Goal: Task Accomplishment & Management: Complete application form

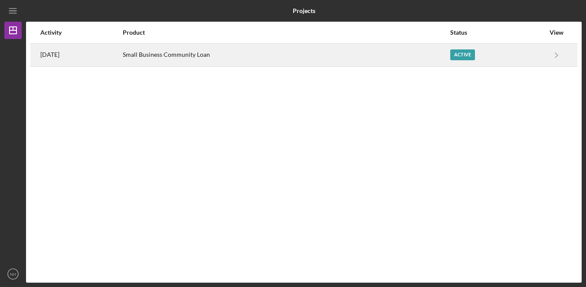
click at [251, 49] on div "Small Business Community Loan" at bounding box center [286, 55] width 327 height 22
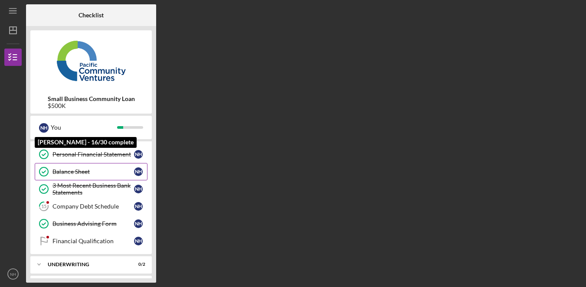
scroll to position [226, 0]
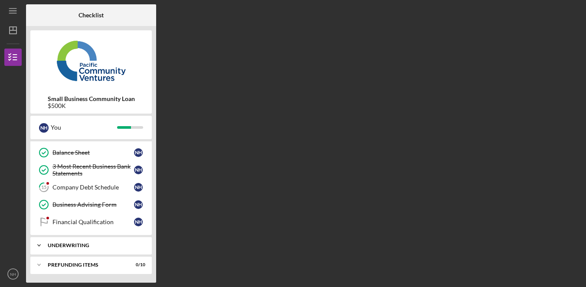
click at [102, 246] on div "Underwriting" at bounding box center [94, 245] width 93 height 5
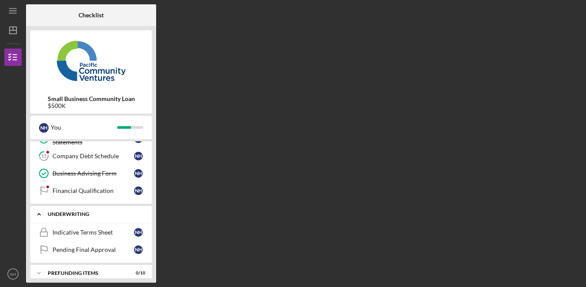
scroll to position [244, 0]
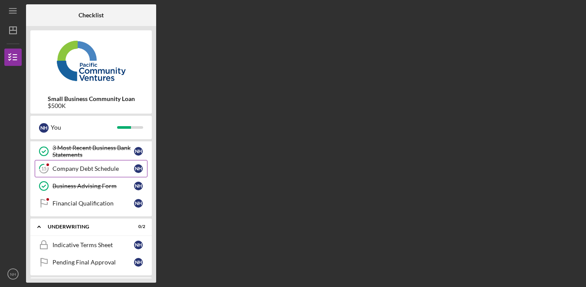
click at [94, 168] on div "Company Debt Schedule" at bounding box center [93, 168] width 82 height 7
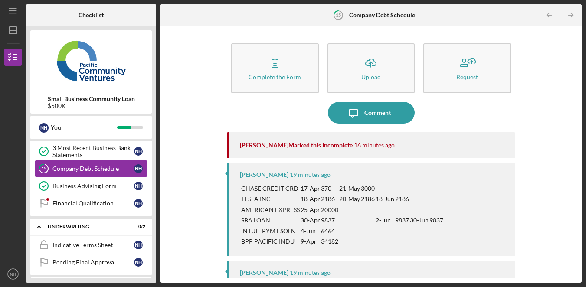
click at [265, 105] on div "Icon/Message Comment" at bounding box center [371, 113] width 289 height 22
click at [268, 104] on div "Icon/Message Comment" at bounding box center [371, 113] width 289 height 22
click at [99, 202] on div "Financial Qualification" at bounding box center [93, 203] width 82 height 7
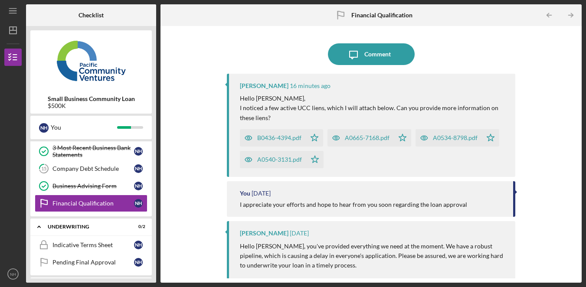
click at [568, 92] on div "Icon/Message Comment [PERSON_NAME] 16 minutes ago Hello [PERSON_NAME], I notice…" at bounding box center [371, 154] width 413 height 248
click at [91, 168] on div "Company Debt Schedule" at bounding box center [93, 168] width 82 height 7
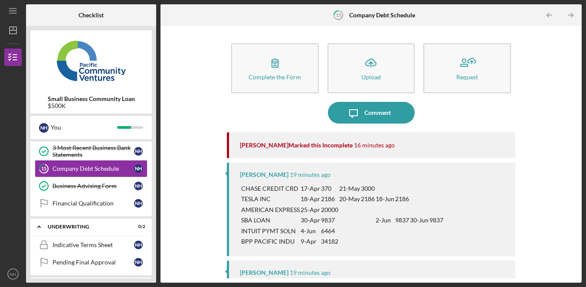
click at [545, 109] on div "Complete the Form Form Icon/Upload Upload Request Icon/Message Comment [PERSON_…" at bounding box center [371, 154] width 413 height 248
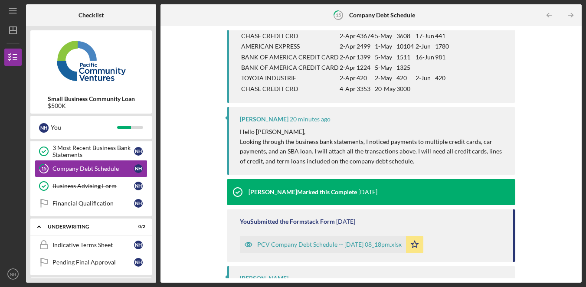
scroll to position [263, 0]
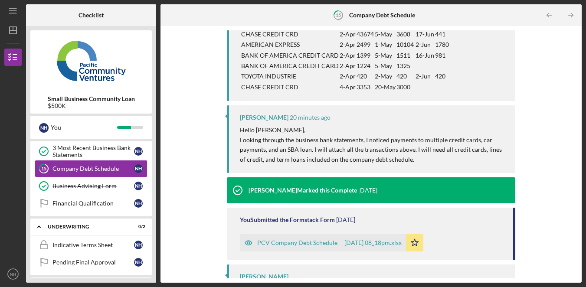
click at [549, 105] on div "Complete the Form Form Icon/Upload Upload Request Icon/Message Comment [PERSON_…" at bounding box center [371, 154] width 413 height 248
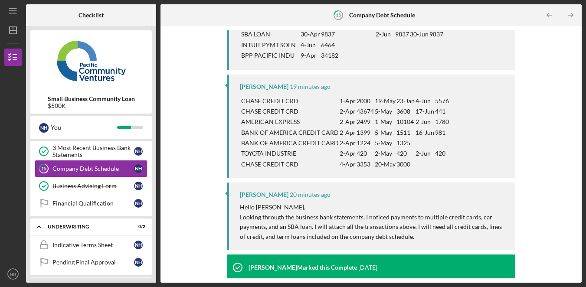
scroll to position [187, 0]
click at [539, 179] on div "Complete the Form Form Icon/Upload Upload Request Icon/Message Comment [PERSON_…" at bounding box center [371, 154] width 413 height 248
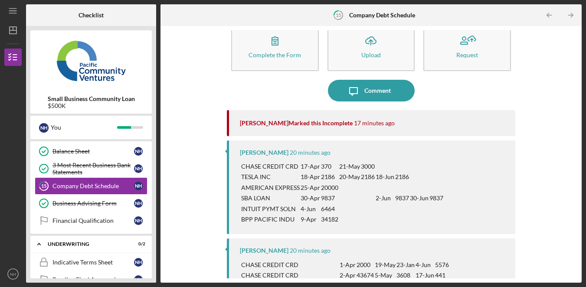
scroll to position [40, 0]
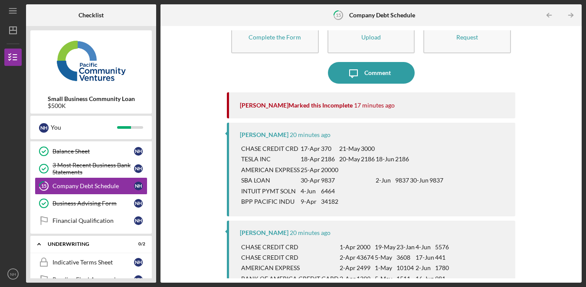
drag, startPoint x: 239, startPoint y: 150, endPoint x: 349, endPoint y: 206, distance: 123.0
click at [348, 207] on tbody "CHASE CREDIT CRD 17-Apr 370 [DATE] TESLA INC [DATE] [DATE] [DATE] AMERICAN EXPR…" at bounding box center [342, 175] width 204 height 65
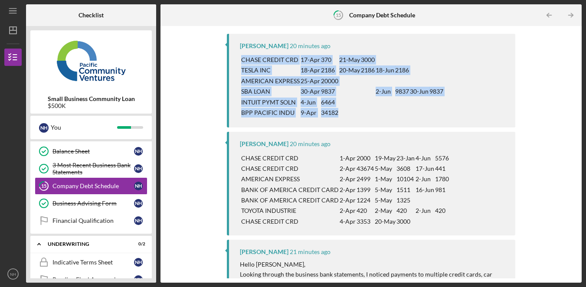
scroll to position [129, 0]
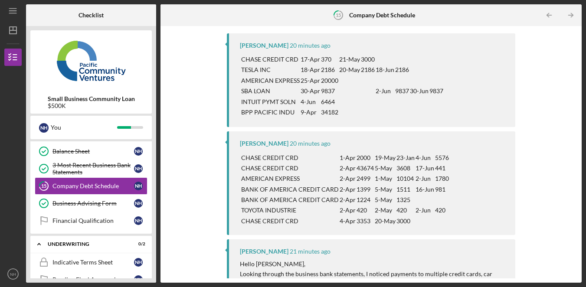
click at [464, 100] on div "CHASE CREDIT CRD 17-Apr 370 [DATE] TESLA INC [DATE] [DATE] [DATE] AMERICAN EXPR…" at bounding box center [373, 85] width 267 height 65
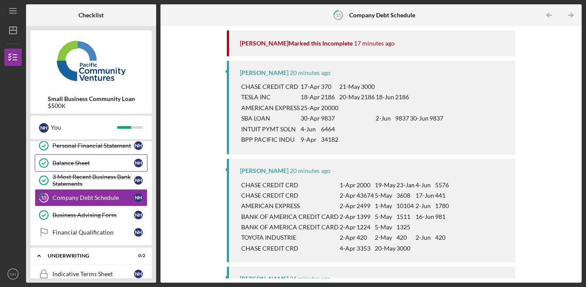
scroll to position [213, 0]
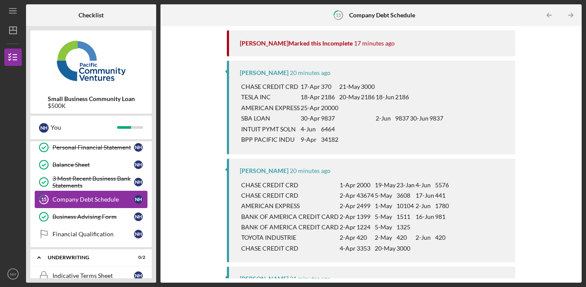
click at [101, 198] on div "Company Debt Schedule" at bounding box center [93, 199] width 82 height 7
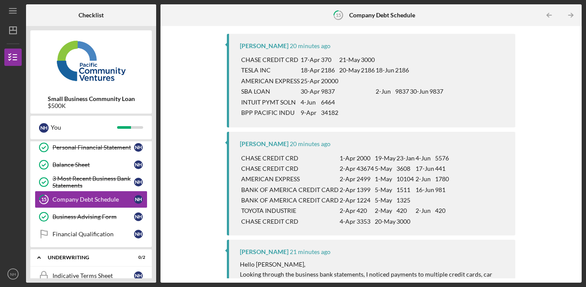
scroll to position [131, 0]
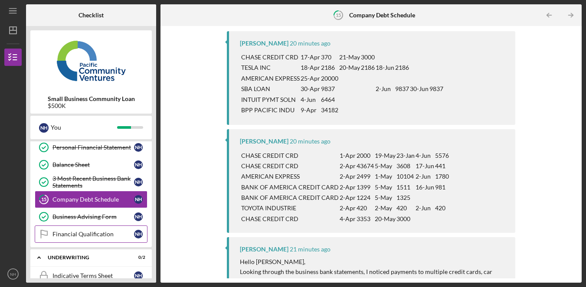
click at [87, 237] on div "Financial Qualification" at bounding box center [93, 234] width 82 height 7
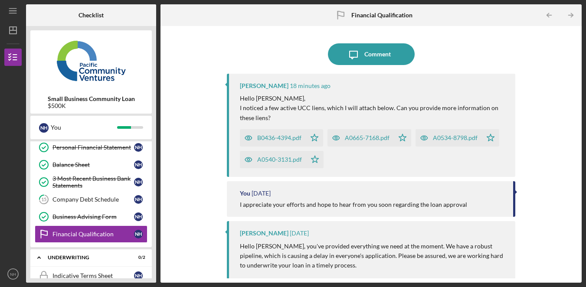
click at [278, 140] on div "B0436-4394.pdf" at bounding box center [279, 137] width 44 height 7
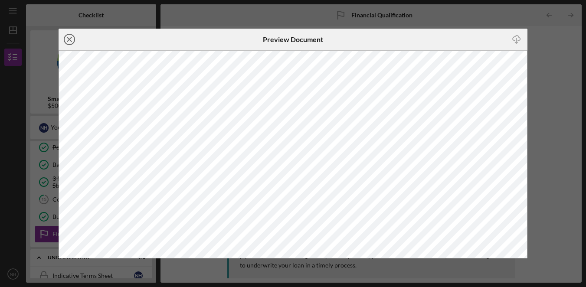
click at [71, 37] on line at bounding box center [69, 39] width 4 height 4
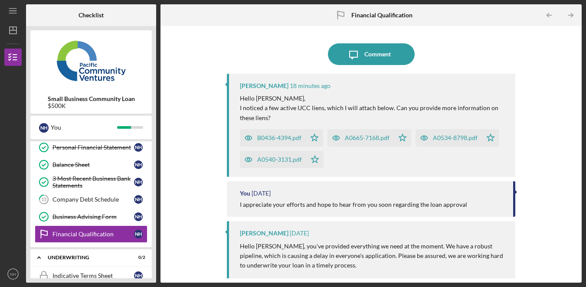
click at [284, 138] on div "B0436-4394.pdf" at bounding box center [279, 137] width 44 height 7
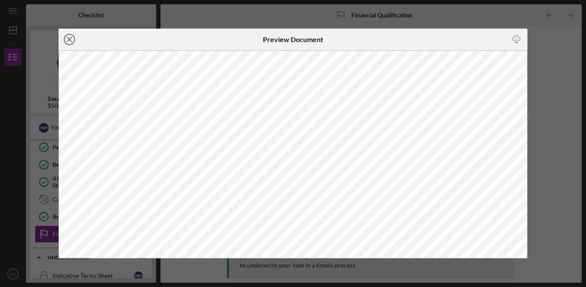
click at [71, 39] on icon "Icon/Close" at bounding box center [70, 40] width 22 height 22
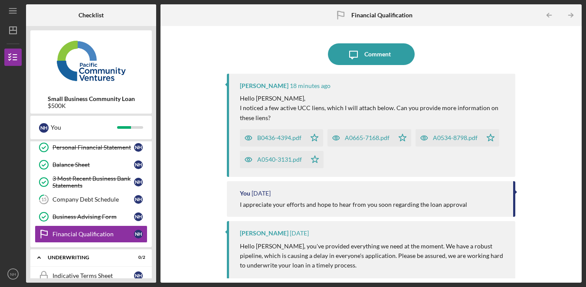
click at [378, 137] on div "A0665-7168.pdf" at bounding box center [367, 137] width 45 height 7
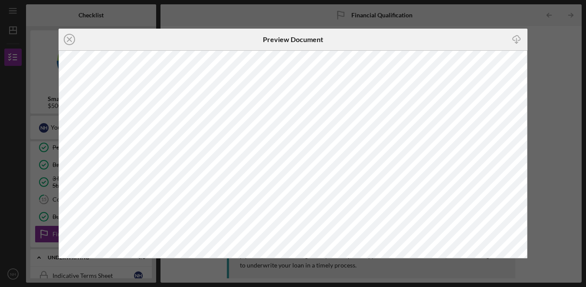
click at [71, 37] on icon "Icon/Close" at bounding box center [70, 40] width 22 height 22
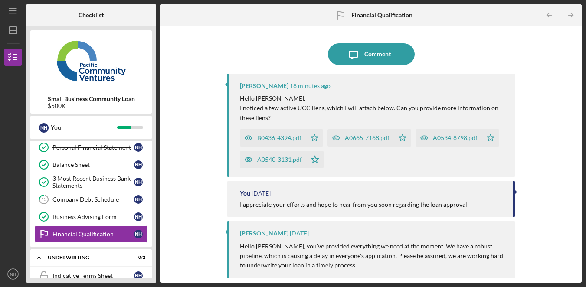
click at [452, 136] on div "A0534-8798.pdf" at bounding box center [455, 137] width 45 height 7
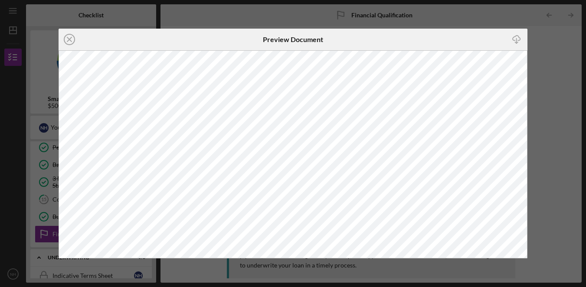
click at [75, 47] on icon "Icon/Close" at bounding box center [70, 40] width 22 height 22
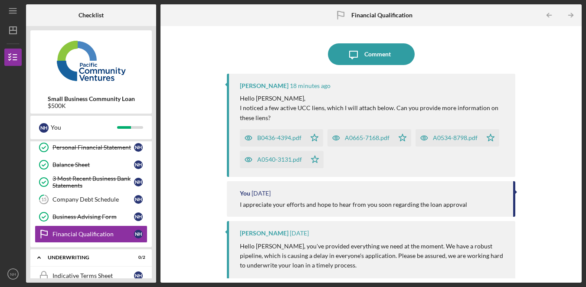
click at [291, 160] on div "A0540-3131.pdf" at bounding box center [279, 159] width 45 height 7
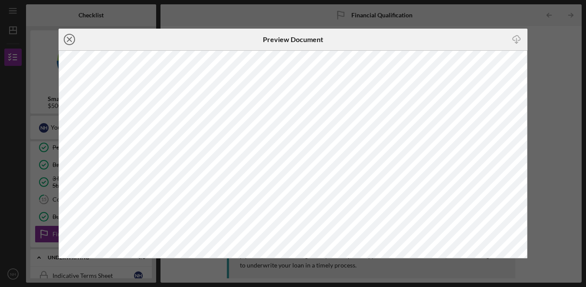
click at [72, 34] on circle at bounding box center [69, 39] width 10 height 10
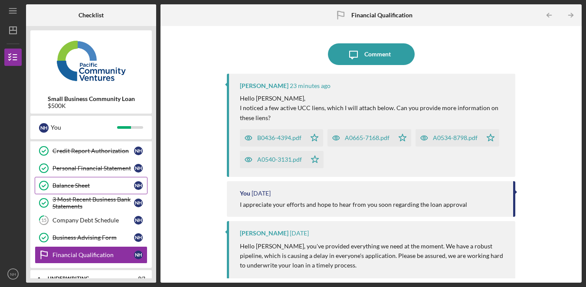
scroll to position [191, 0]
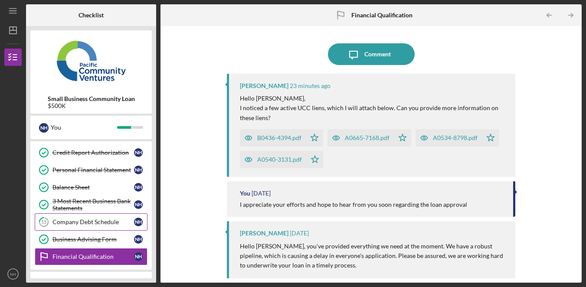
click at [105, 226] on div "Company Debt Schedule" at bounding box center [93, 222] width 82 height 7
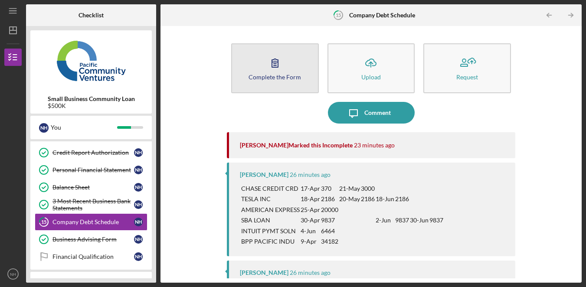
click at [268, 74] on div "Complete the Form" at bounding box center [275, 77] width 52 height 7
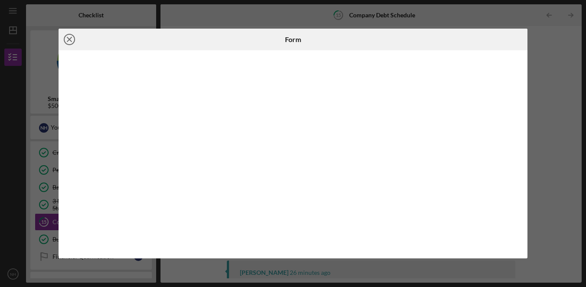
click at [68, 41] on line at bounding box center [69, 39] width 4 height 4
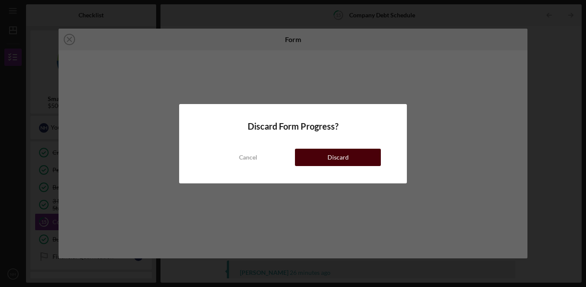
click at [331, 161] on div "Discard" at bounding box center [337, 157] width 21 height 17
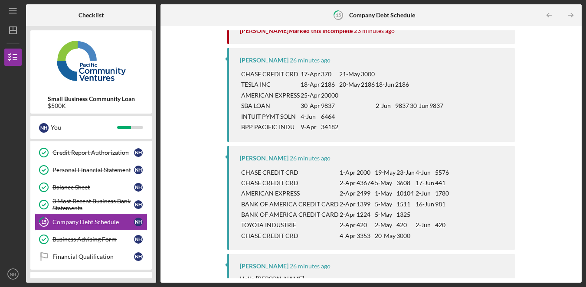
scroll to position [109, 0]
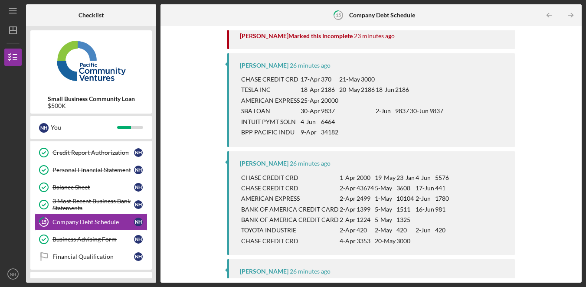
click at [555, 134] on div "Complete the Form Form Icon/Upload Upload Request Icon/Message Comment [PERSON_…" at bounding box center [371, 154] width 413 height 248
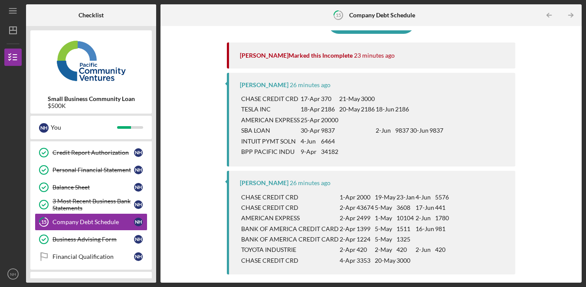
scroll to position [88, 0]
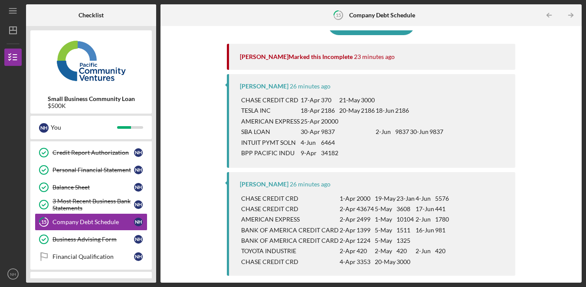
click at [559, 96] on div "Complete the Form Form Icon/Upload Upload Request Icon/Message Comment [PERSON_…" at bounding box center [371, 154] width 413 height 248
click at [544, 108] on div "Complete the Form Form Icon/Upload Upload Request Icon/Message Comment [PERSON_…" at bounding box center [371, 154] width 413 height 248
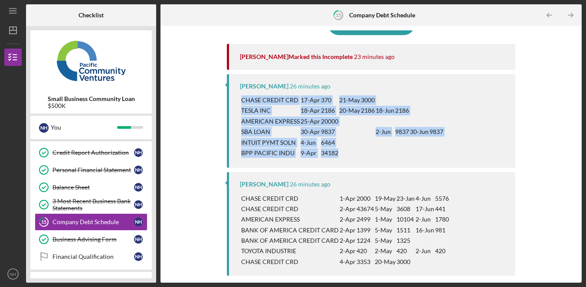
click at [544, 108] on div "Complete the Form Form Icon/Upload Upload Request Icon/Message Comment [PERSON_…" at bounding box center [371, 154] width 413 height 248
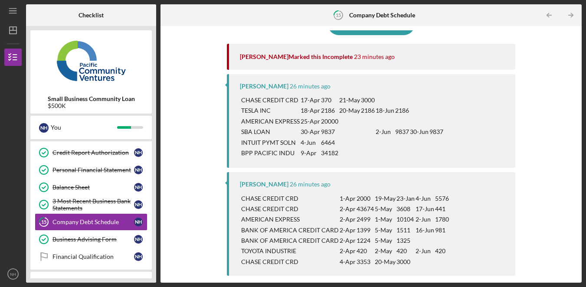
click at [553, 126] on div "Complete the Form Form Icon/Upload Upload Request Icon/Message Comment [PERSON_…" at bounding box center [371, 154] width 413 height 248
click at [547, 125] on div "Complete the Form Form Icon/Upload Upload Request Icon/Message Comment [PERSON_…" at bounding box center [371, 154] width 413 height 248
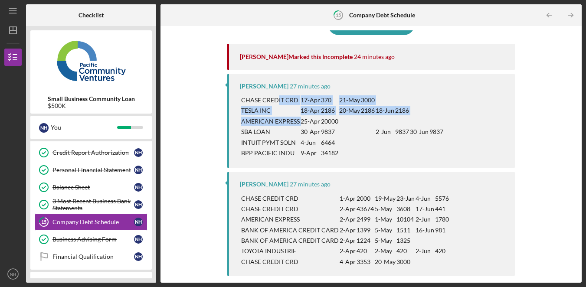
drag, startPoint x: 276, startPoint y: 100, endPoint x: 314, endPoint y: 116, distance: 41.6
click at [312, 117] on tbody "CHASE CREDIT CRD 17-Apr 370 [DATE] TESLA INC [DATE] [DATE] [DATE] AMERICAN EXPR…" at bounding box center [342, 126] width 204 height 65
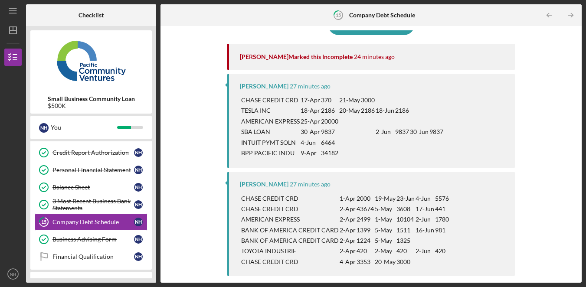
click at [401, 112] on p "2186" at bounding box center [402, 111] width 14 height 10
drag, startPoint x: 278, startPoint y: 102, endPoint x: 399, endPoint y: 98, distance: 121.1
click at [399, 98] on tr "CHASE CREDIT CRD 17-Apr 370 [DATE]" at bounding box center [342, 100] width 204 height 10
click at [433, 99] on td at bounding box center [436, 100] width 15 height 10
click at [487, 128] on div "CHASE CREDIT CRD 17-Apr 370 [DATE] TESLA INC [DATE] [DATE] [DATE] AMERICAN EXPR…" at bounding box center [373, 126] width 267 height 65
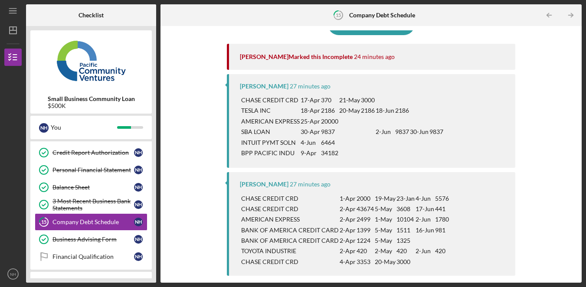
click at [487, 128] on div "CHASE CREDIT CRD 17-Apr 370 [DATE] TESLA INC [DATE] [DATE] [DATE] AMERICAN EXPR…" at bounding box center [373, 126] width 267 height 65
drag, startPoint x: 390, startPoint y: 108, endPoint x: 297, endPoint y: 113, distance: 92.5
click at [378, 111] on p "18-Jun" at bounding box center [385, 111] width 19 height 10
drag, startPoint x: 274, startPoint y: 118, endPoint x: 360, endPoint y: 117, distance: 85.5
click at [357, 117] on tr "AMERICAN EXPRESS 25-Apr 20000" at bounding box center [342, 121] width 204 height 10
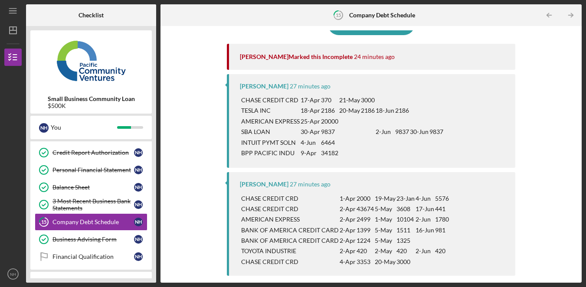
click at [364, 117] on td at bounding box center [367, 121] width 15 height 10
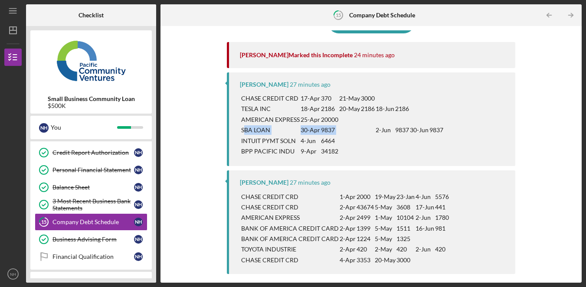
drag, startPoint x: 244, startPoint y: 129, endPoint x: 363, endPoint y: 127, distance: 119.3
click at [363, 127] on tr "SBA LOAN 30-Apr 9837 2-Jun 9837 30-Jun 9837" at bounding box center [342, 130] width 204 height 10
click at [364, 126] on td at bounding box center [367, 130] width 15 height 10
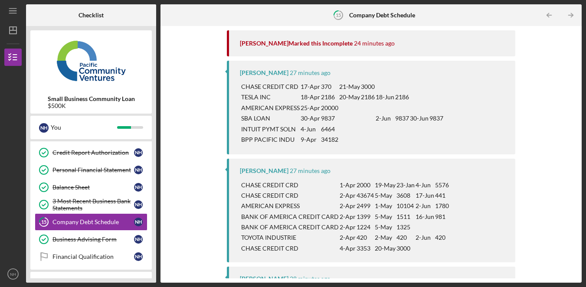
scroll to position [106, 0]
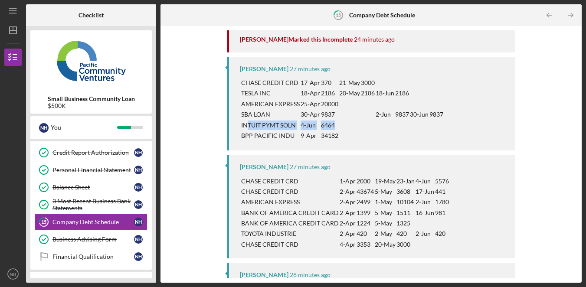
drag, startPoint x: 248, startPoint y: 124, endPoint x: 371, endPoint y: 123, distance: 123.2
click at [371, 123] on tr "INTUIT PYMT SOLN 4-Jun 6464" at bounding box center [342, 125] width 204 height 10
click at [377, 140] on td at bounding box center [385, 136] width 20 height 10
click at [380, 130] on td at bounding box center [385, 125] width 20 height 10
drag, startPoint x: 248, startPoint y: 133, endPoint x: 364, endPoint y: 133, distance: 116.2
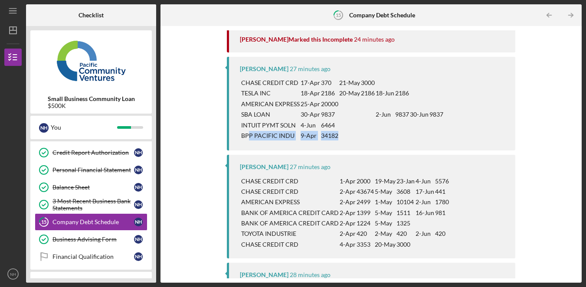
click at [361, 133] on tr "BPP PACIFIC INDU 9-Apr 34182" at bounding box center [342, 136] width 204 height 10
click at [385, 132] on td at bounding box center [385, 136] width 20 height 10
click at [388, 131] on td at bounding box center [385, 136] width 20 height 10
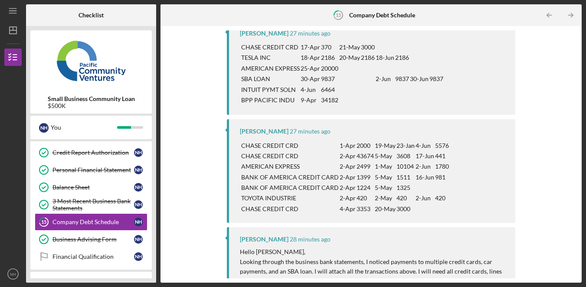
scroll to position [143, 0]
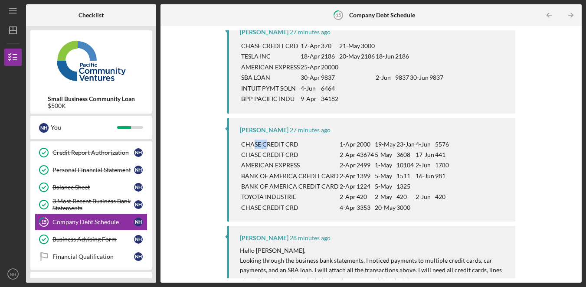
drag, startPoint x: 254, startPoint y: 147, endPoint x: 272, endPoint y: 151, distance: 18.1
click at [269, 149] on tbody "CHASE CREDIT CRD [DATE] [DATE]-[DATE]-Jun 5576 CHASE CREDIT CRD 2-Apr 43674 [DA…" at bounding box center [345, 175] width 210 height 75
click at [269, 161] on p "AMERICAN EXPRESS" at bounding box center [290, 165] width 98 height 10
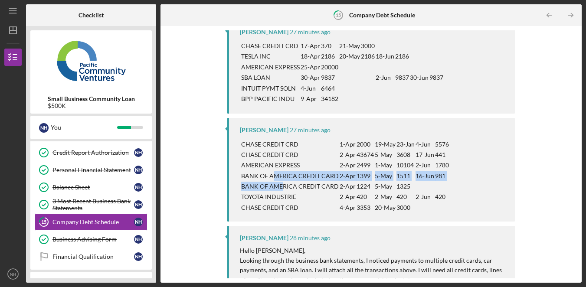
drag, startPoint x: 278, startPoint y: 177, endPoint x: 280, endPoint y: 183, distance: 6.4
click at [280, 182] on tbody "CHASE CREDIT CRD [DATE] [DATE]-[DATE]-Jun 5576 CHASE CREDIT CRD 2-Apr 43674 [DA…" at bounding box center [345, 175] width 210 height 75
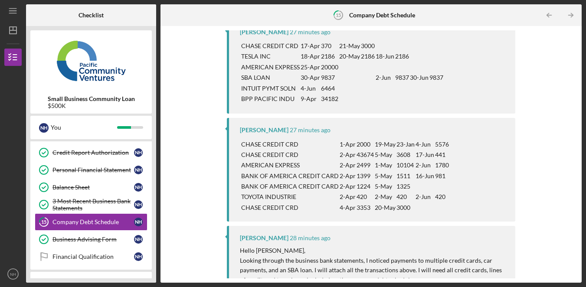
click at [279, 187] on p "BANK OF AMERICA CREDIT CARD" at bounding box center [290, 187] width 98 height 10
click at [305, 204] on tbody "CHASE CREDIT CRD [DATE] [DATE]-[DATE]-Jun 5576 CHASE CREDIT CRD 2-Apr 43674 [DA…" at bounding box center [345, 175] width 210 height 75
click at [318, 206] on p "CHASE CREDIT CRD" at bounding box center [290, 208] width 98 height 10
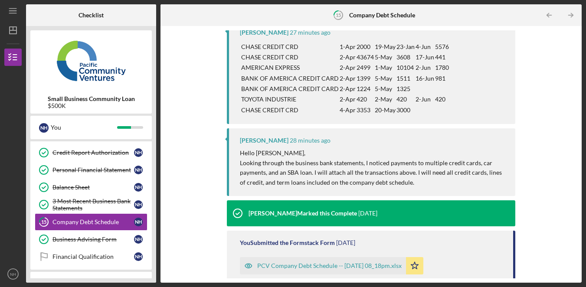
scroll to position [260, 0]
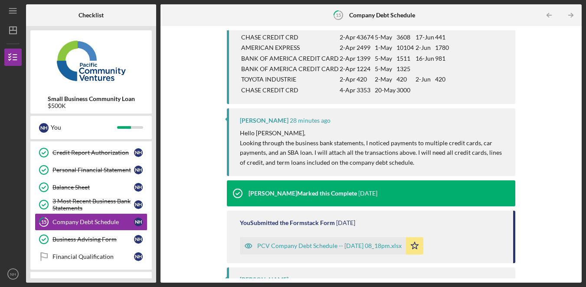
click at [455, 163] on p "Looking through the business bank statements, I noticed payments to multiple cr…" at bounding box center [373, 152] width 267 height 29
click at [546, 161] on div "Complete the Form Form Icon/Upload Upload Request Icon/Message Comment [PERSON_…" at bounding box center [371, 154] width 413 height 248
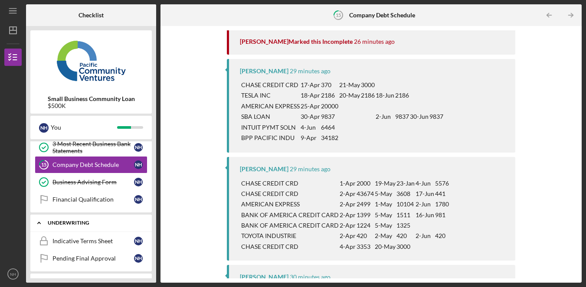
scroll to position [246, 0]
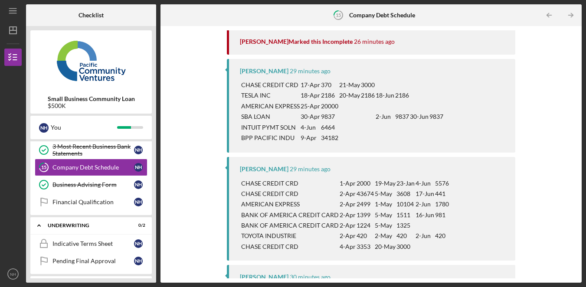
click at [199, 107] on div "Complete the Form Form Icon/Upload Upload Request Icon/Message Comment [PERSON_…" at bounding box center [371, 154] width 413 height 248
click at [114, 245] on div "Indicative Terms Sheet" at bounding box center [93, 243] width 82 height 7
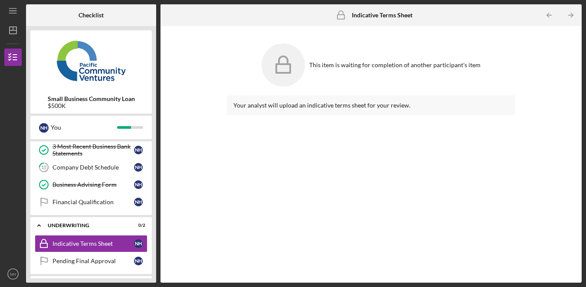
click at [312, 207] on div "Your analyst will upload an indicative terms sheet for your review." at bounding box center [371, 182] width 289 height 174
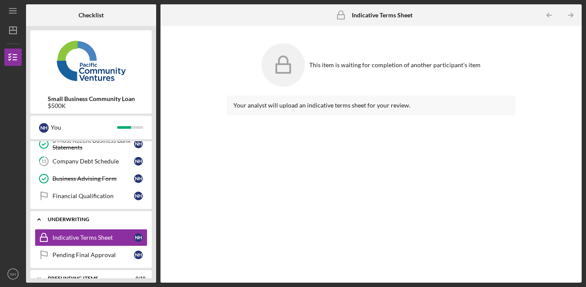
scroll to position [265, 0]
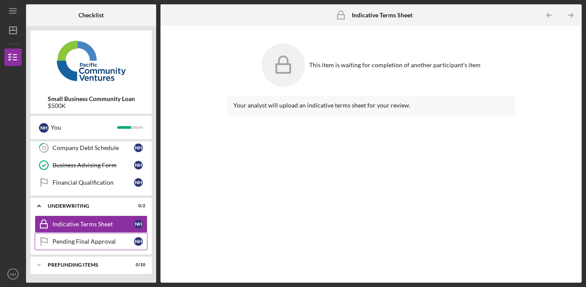
click at [102, 246] on link "Pending Final Approval Pending Final Approval N H" at bounding box center [91, 241] width 113 height 17
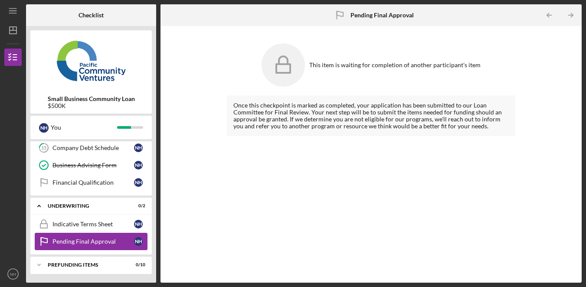
click at [108, 245] on div "Pending Final Approval" at bounding box center [93, 241] width 82 height 7
click at [110, 223] on div "Indicative Terms Sheet" at bounding box center [93, 224] width 82 height 7
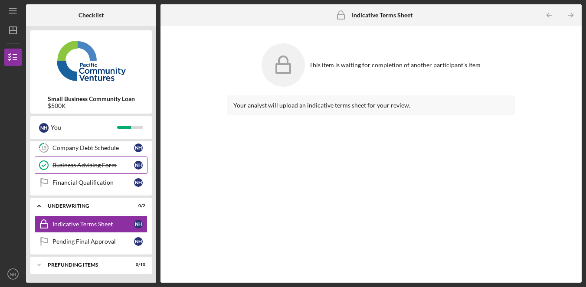
click at [109, 168] on div "Business Advising Form" at bounding box center [93, 165] width 82 height 7
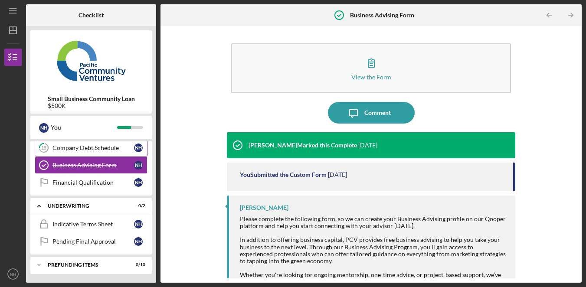
click at [114, 153] on link "15 Company Debt Schedule N H" at bounding box center [91, 147] width 113 height 17
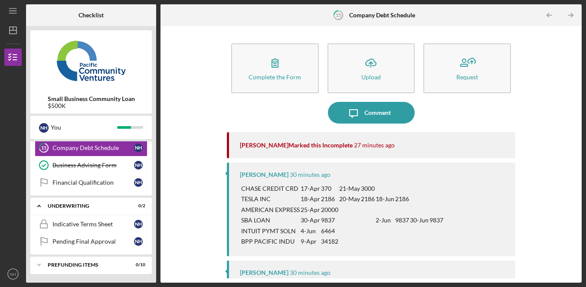
click at [496, 107] on div "Icon/Message Comment" at bounding box center [371, 113] width 289 height 22
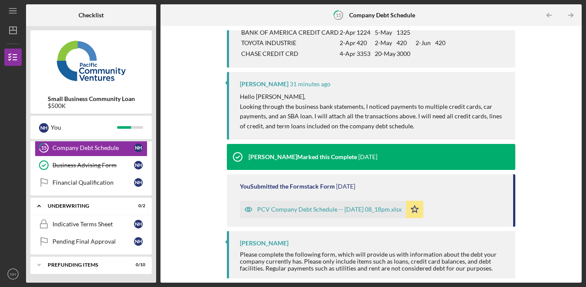
scroll to position [279, 0]
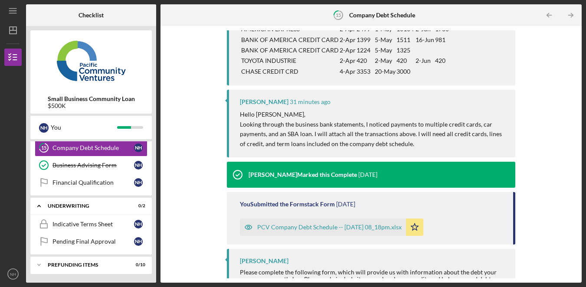
click at [485, 211] on div "You Submitted the Formstack Form [DATE] PCV Company Debt Schedule -- [DATE] 08_…" at bounding box center [371, 218] width 289 height 52
click at [488, 213] on div "You Submitted the Formstack Form [DATE] PCV Company Debt Schedule -- [DATE] 08_…" at bounding box center [371, 218] width 289 height 52
drag, startPoint x: 455, startPoint y: 134, endPoint x: 451, endPoint y: 143, distance: 9.7
click at [455, 136] on p "Looking through the business bank statements, I noticed payments to multiple cr…" at bounding box center [373, 134] width 267 height 29
click at [544, 180] on div "Complete the Form Form Icon/Upload Upload Request Icon/Message Comment [PERSON_…" at bounding box center [371, 154] width 413 height 248
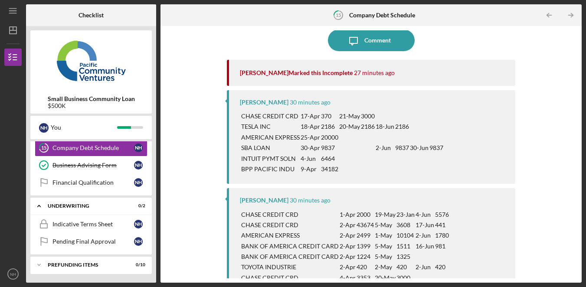
scroll to position [66, 0]
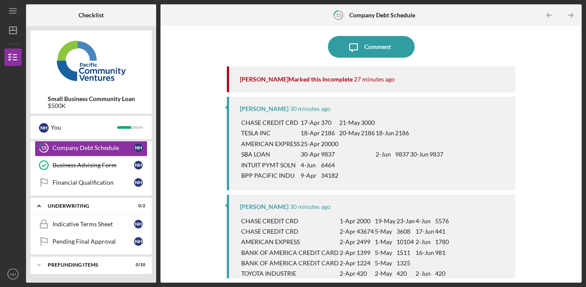
click at [562, 159] on div "Complete the Form Form Icon/Upload Upload Request Icon/Message Comment [PERSON_…" at bounding box center [371, 154] width 413 height 248
click at [559, 154] on div "Complete the Form Form Icon/Upload Upload Request Icon/Message Comment [PERSON_…" at bounding box center [371, 154] width 413 height 248
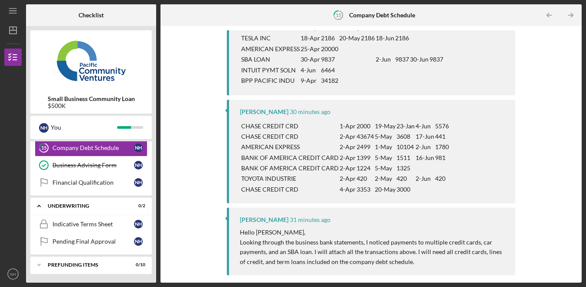
click at [553, 174] on div "Complete the Form Form Icon/Upload Upload Request Icon/Message Comment [PERSON_…" at bounding box center [371, 154] width 413 height 248
click at [545, 174] on div "Complete the Form Form Icon/Upload Upload Request Icon/Message Comment [PERSON_…" at bounding box center [371, 154] width 413 height 248
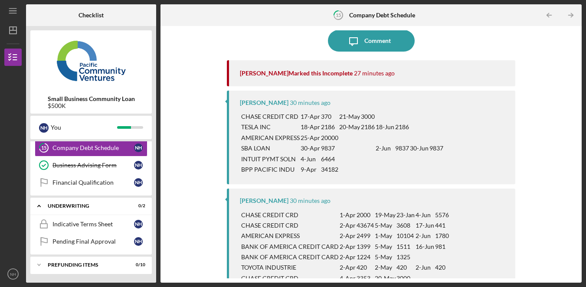
scroll to position [107, 0]
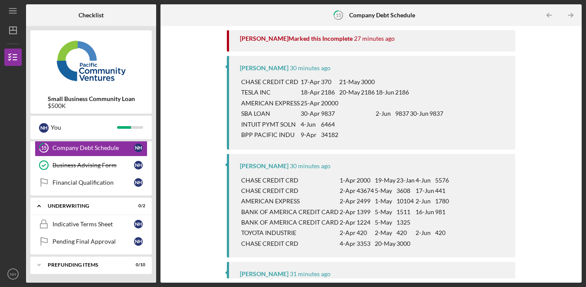
click at [533, 205] on div "Complete the Form Form Icon/Upload Upload Request Icon/Message Comment [PERSON_…" at bounding box center [371, 154] width 413 height 248
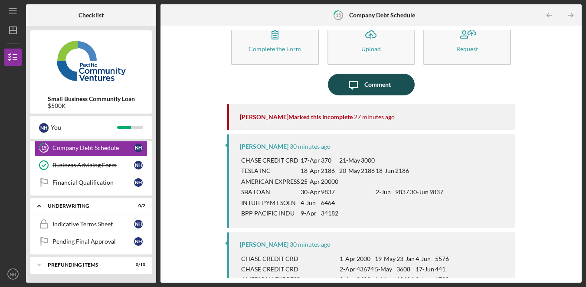
scroll to position [0, 0]
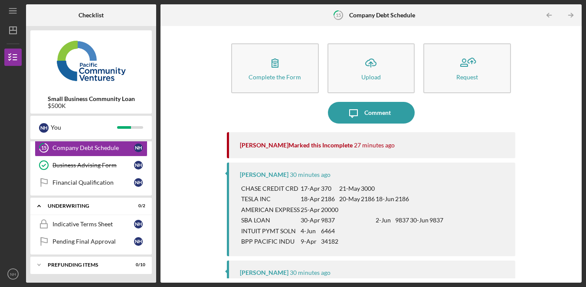
click at [547, 150] on div "Complete the Form Form Icon/Upload Upload Request Icon/Message Comment [PERSON_…" at bounding box center [371, 154] width 413 height 248
click at [109, 184] on div "Financial Qualification" at bounding box center [93, 182] width 82 height 7
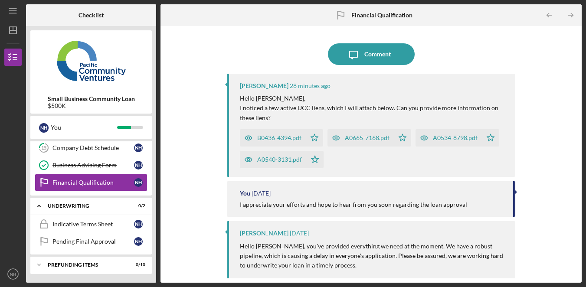
click at [558, 162] on div "Icon/Message Comment [PERSON_NAME] 28 minutes ago Hello [PERSON_NAME], I notice…" at bounding box center [371, 154] width 413 height 248
click at [557, 161] on div "Icon/Message Comment [PERSON_NAME] 28 minutes ago Hello [PERSON_NAME], I notice…" at bounding box center [371, 154] width 413 height 248
click at [557, 159] on div "Icon/Message Comment [PERSON_NAME] 28 minutes ago Hello [PERSON_NAME], I notice…" at bounding box center [371, 154] width 413 height 248
click at [556, 158] on div "Icon/Message Comment [PERSON_NAME] 28 minutes ago Hello [PERSON_NAME], I notice…" at bounding box center [371, 154] width 413 height 248
click at [451, 109] on p "I noticed a few active UCC liens, which I will attach below. Can you provide mo…" at bounding box center [373, 113] width 267 height 20
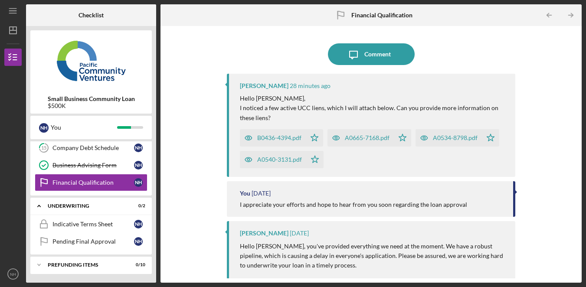
click at [550, 131] on div "Icon/Message Comment [PERSON_NAME] 28 minutes ago Hello [PERSON_NAME], I notice…" at bounding box center [371, 154] width 413 height 248
click at [530, 133] on div "Icon/Message Comment [PERSON_NAME] 28 minutes ago Hello [PERSON_NAME], I notice…" at bounding box center [371, 154] width 413 height 248
